Goal: Navigation & Orientation: Go to known website

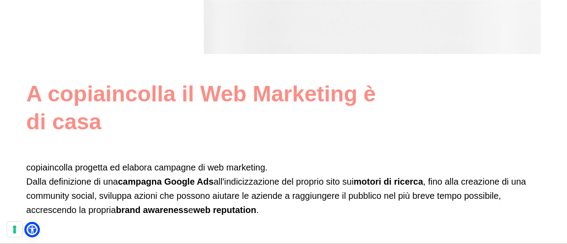
scroll to position [390, 0]
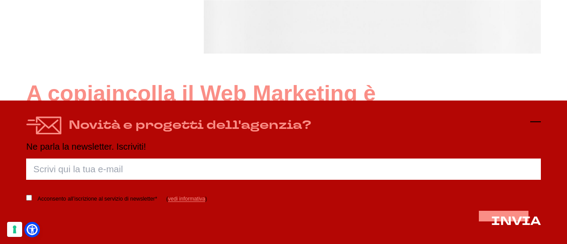
click at [537, 123] on icon at bounding box center [535, 121] width 11 height 11
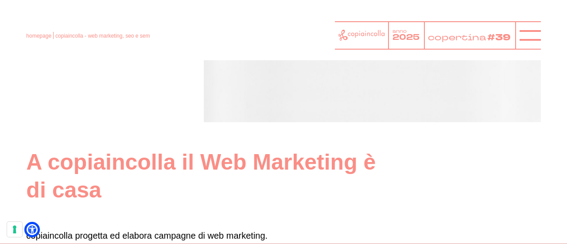
scroll to position [321, 0]
click at [29, 37] on link "homepage" at bounding box center [38, 36] width 25 height 6
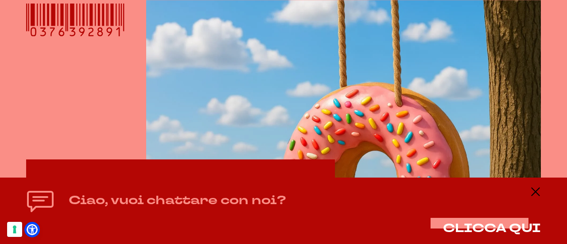
scroll to position [234, 0]
click at [539, 190] on icon at bounding box center [535, 191] width 11 height 11
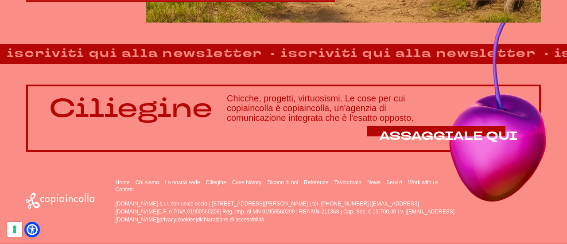
scroll to position [575, 0]
